Goal: Information Seeking & Learning: Learn about a topic

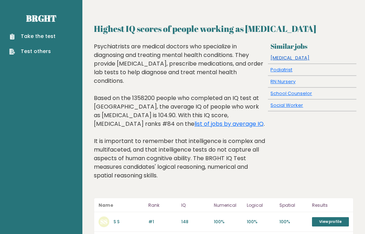
click at [277, 56] on link "Psychologist" at bounding box center [289, 57] width 39 height 7
click at [306, 92] on link "School Counselor" at bounding box center [290, 93] width 41 height 7
click at [41, 51] on link "Test others" at bounding box center [32, 52] width 46 height 8
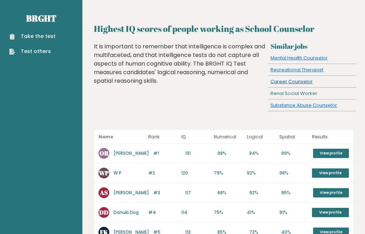
click at [307, 82] on link "Career Counselor" at bounding box center [291, 81] width 42 height 7
